Goal: Go to known website: Access a specific website the user already knows

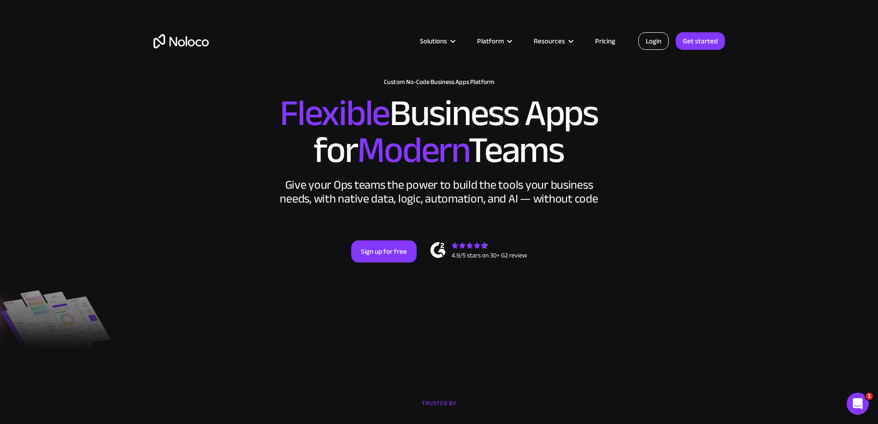
click at [436, 41] on link "Login" at bounding box center [653, 41] width 30 height 18
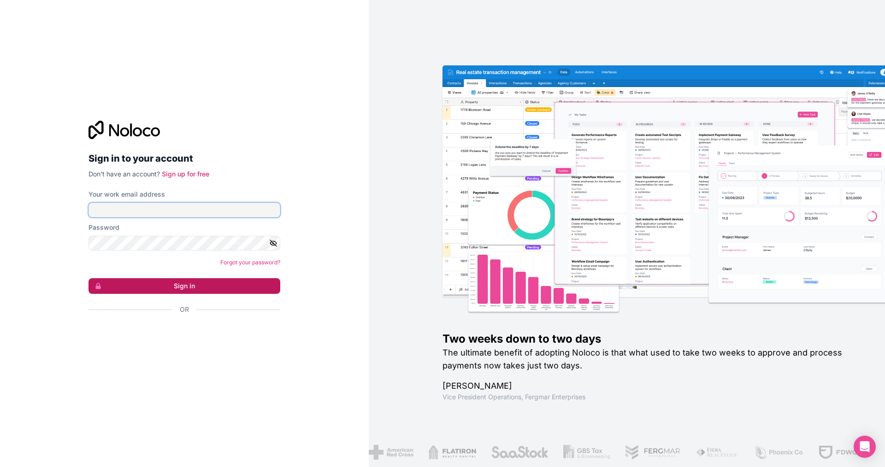
type input "[EMAIL_ADDRESS][DOMAIN_NAME]"
click at [183, 288] on button "Sign in" at bounding box center [184, 286] width 192 height 16
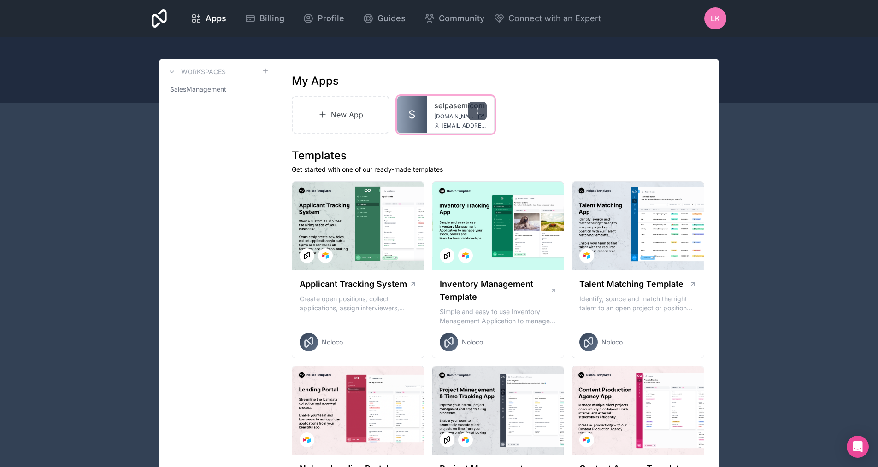
click at [483, 110] on div at bounding box center [477, 111] width 18 height 18
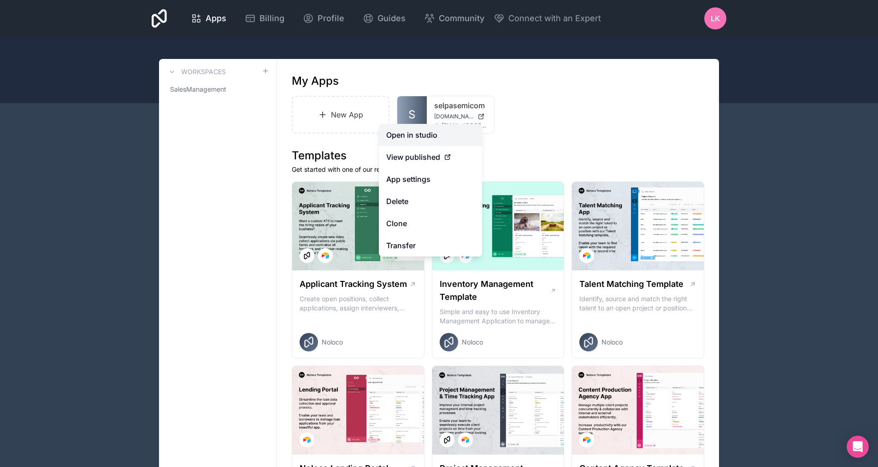
click at [427, 139] on link "Open in studio" at bounding box center [430, 135] width 103 height 22
